Goal: Information Seeking & Learning: Learn about a topic

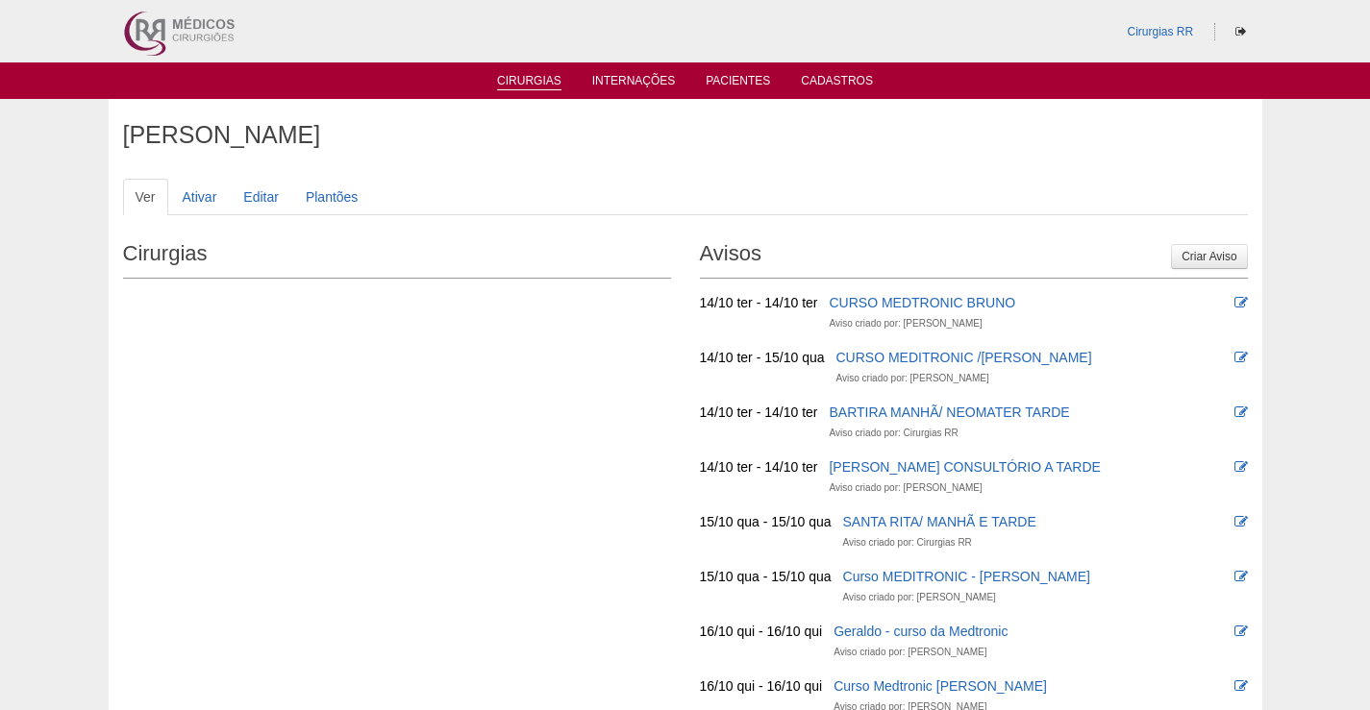
click at [521, 88] on link "Cirurgias" at bounding box center [529, 82] width 64 height 16
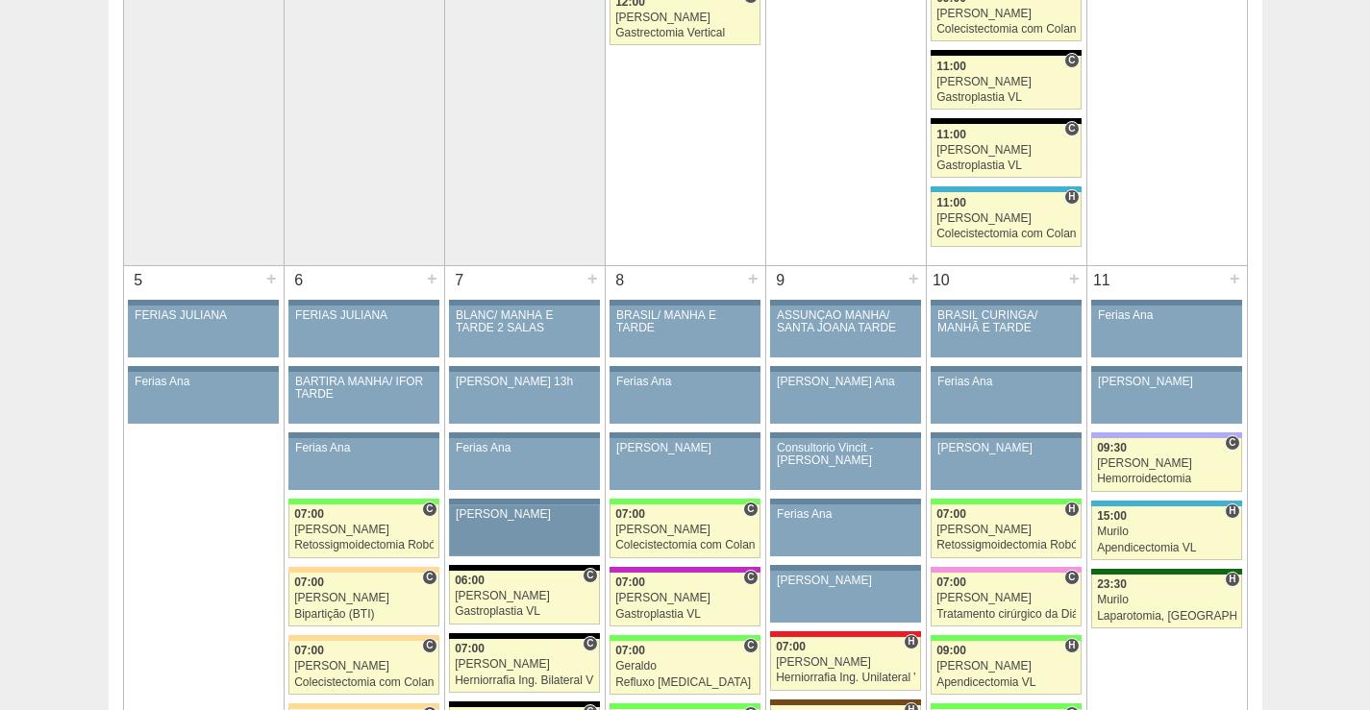
scroll to position [865, 0]
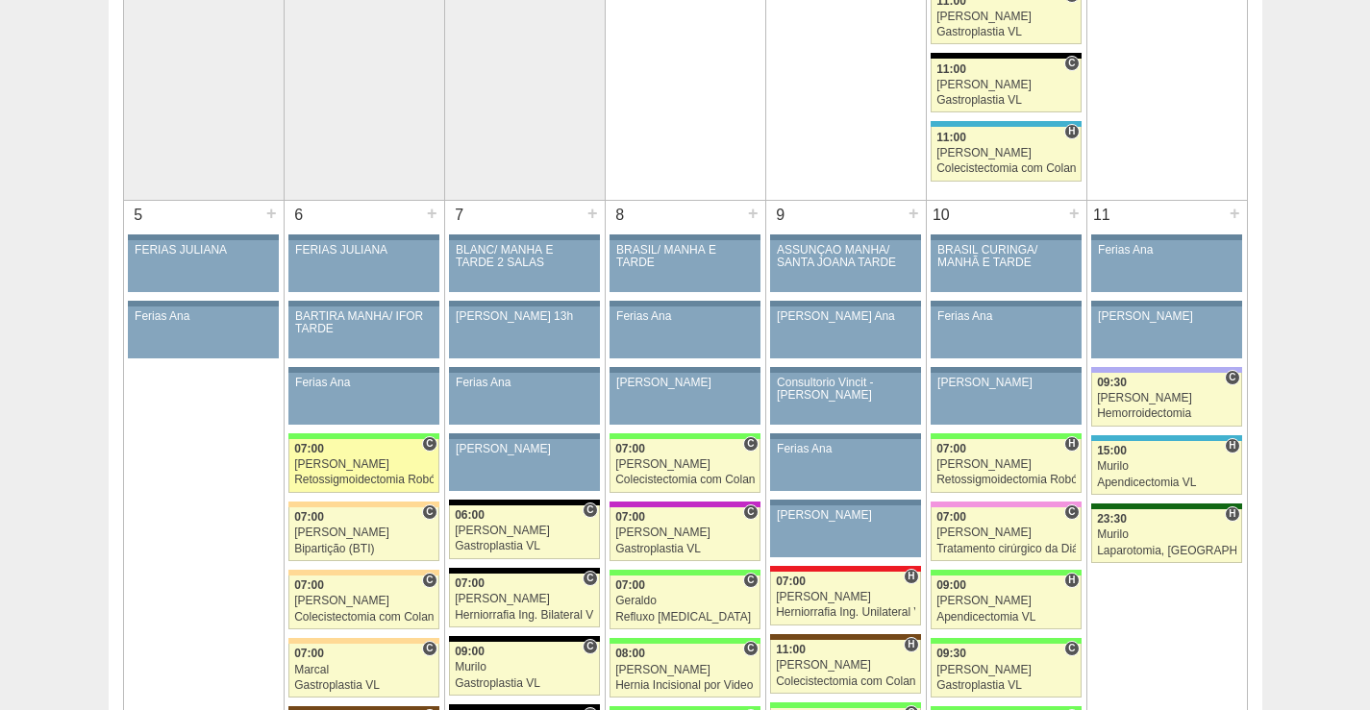
click at [341, 459] on div "[PERSON_NAME]" at bounding box center [363, 465] width 139 height 12
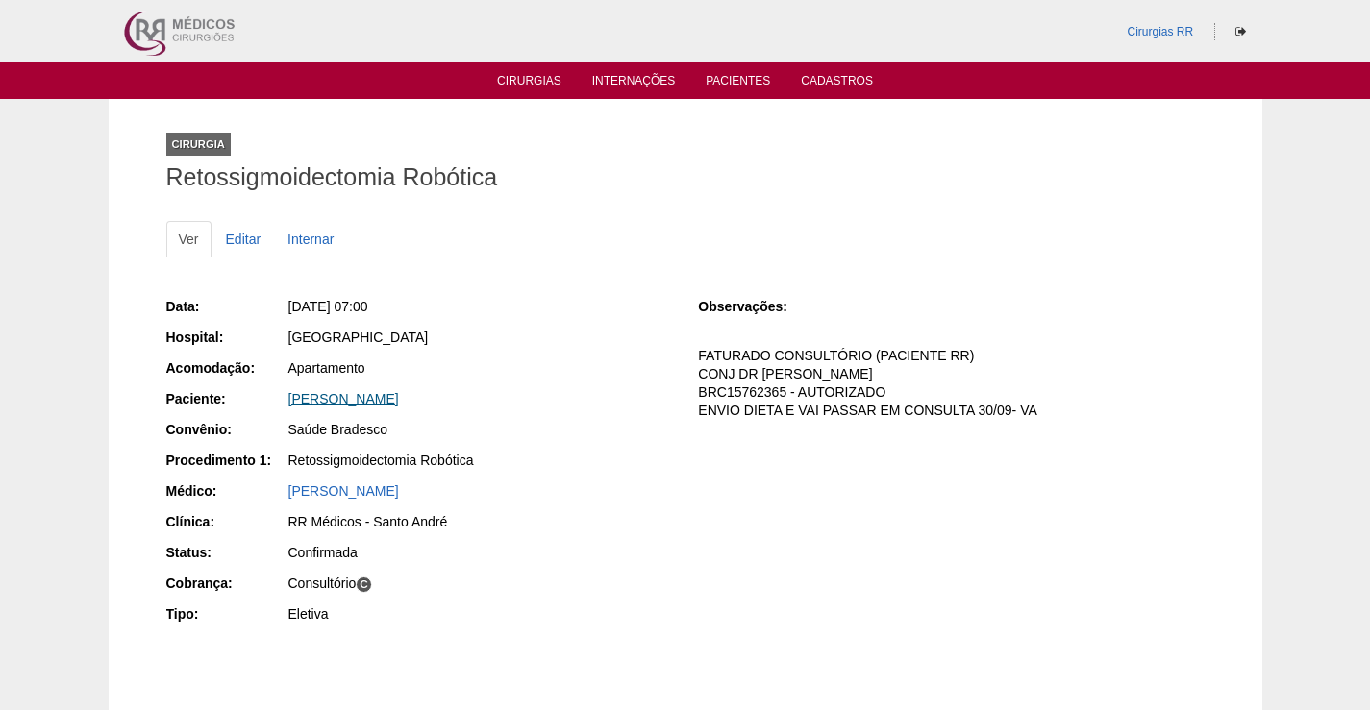
click at [381, 400] on link "LUANA TAUHYL CORDEIRO" at bounding box center [343, 398] width 111 height 15
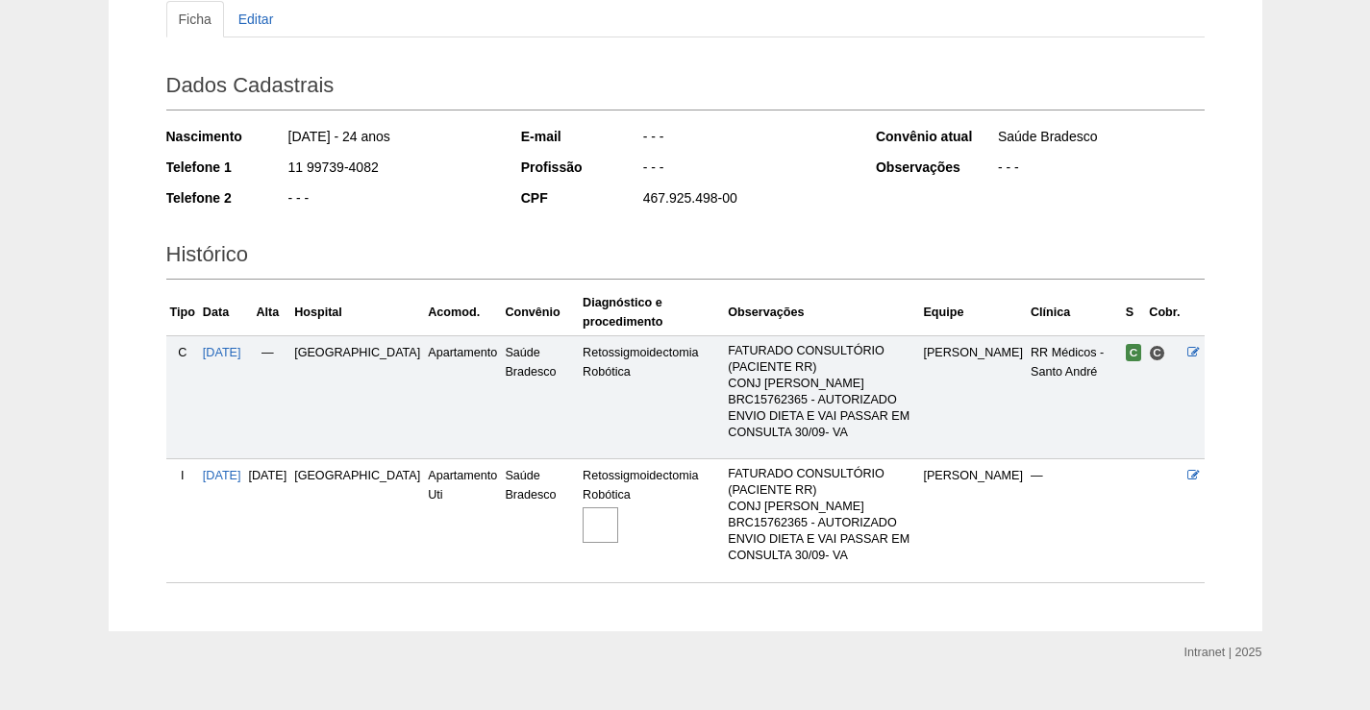
scroll to position [257, 0]
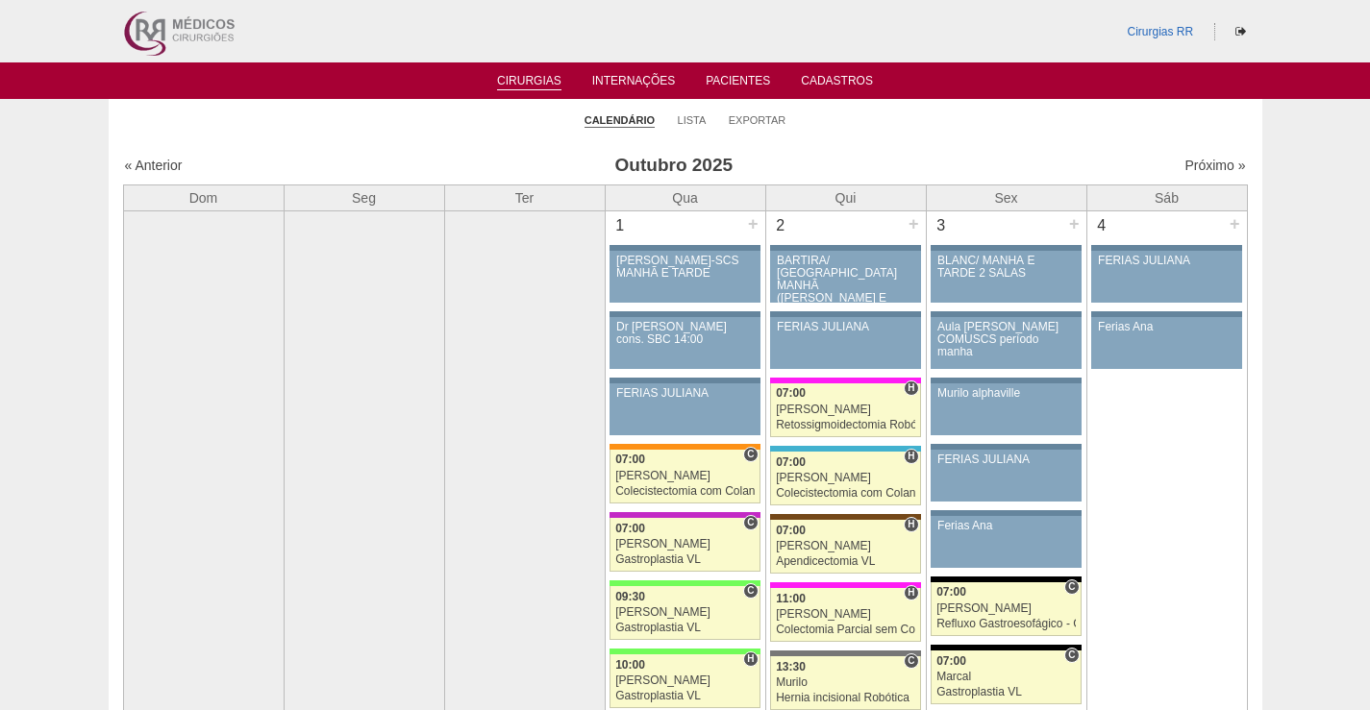
scroll to position [865, 0]
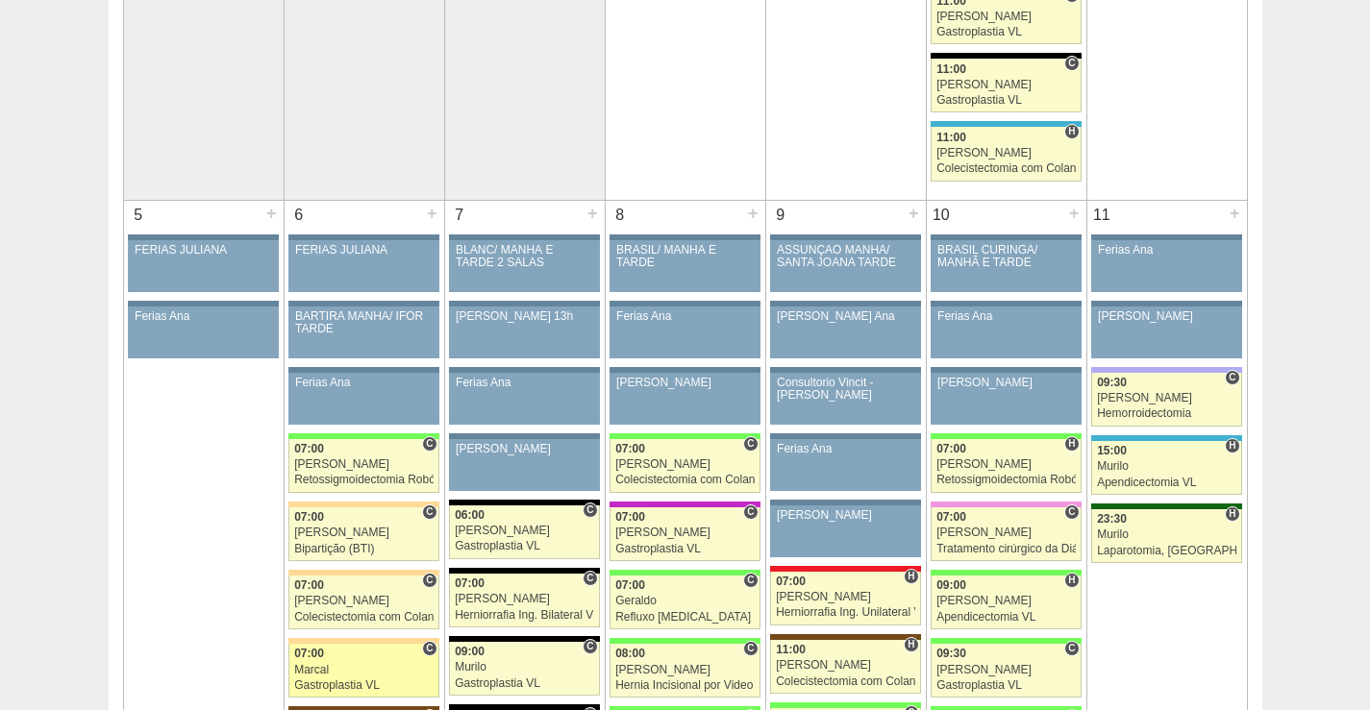
click at [350, 661] on link "88935 Marcal C 07:00 Marcal Gastroplastia VL [GEOGRAPHIC_DATA] RR Médicos - [GE…" at bounding box center [363, 671] width 150 height 54
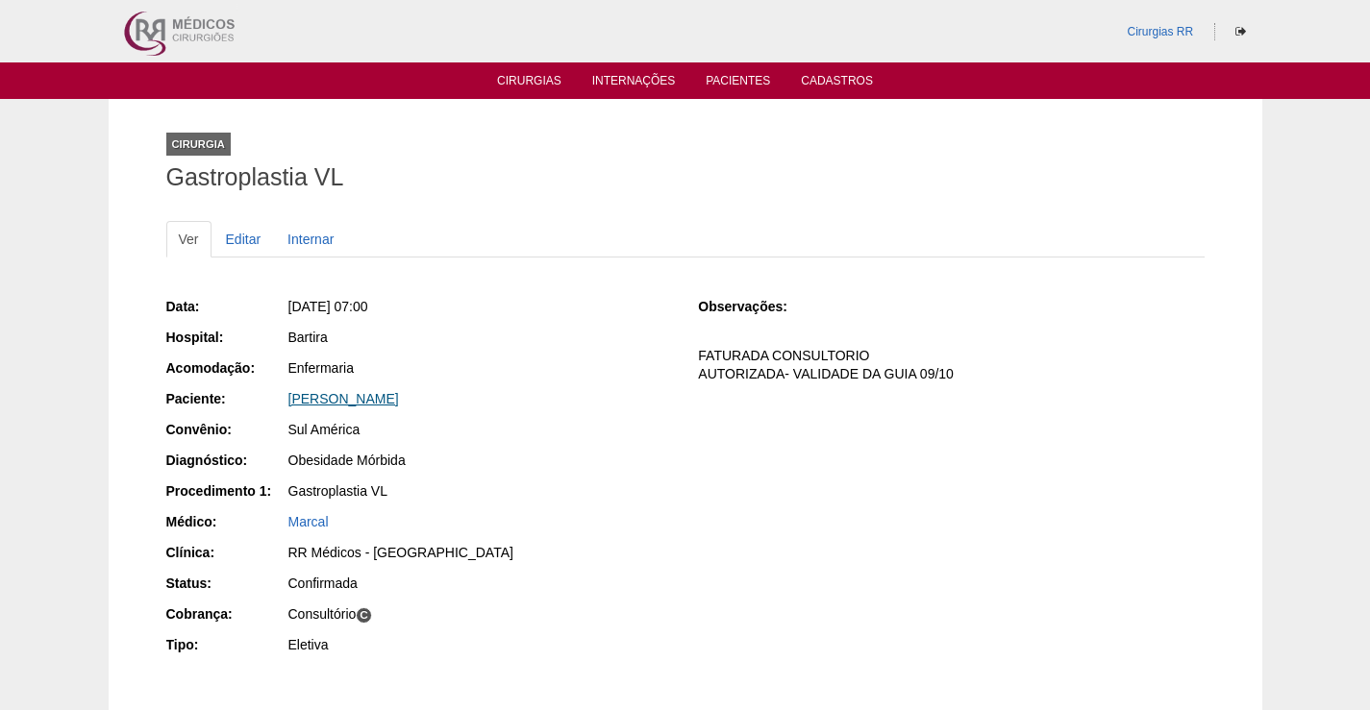
click at [352, 401] on link "[PERSON_NAME]" at bounding box center [343, 398] width 111 height 15
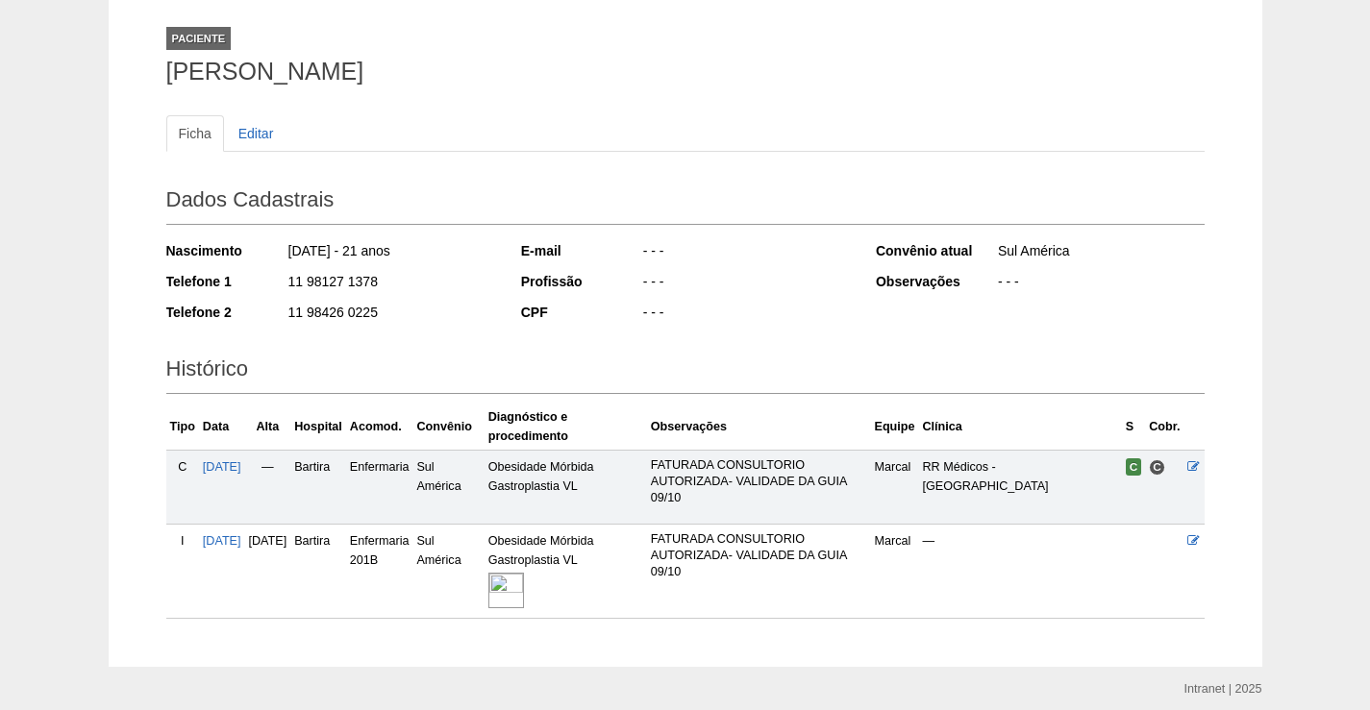
scroll to position [179, 0]
